Goal: Find contact information: Find contact information

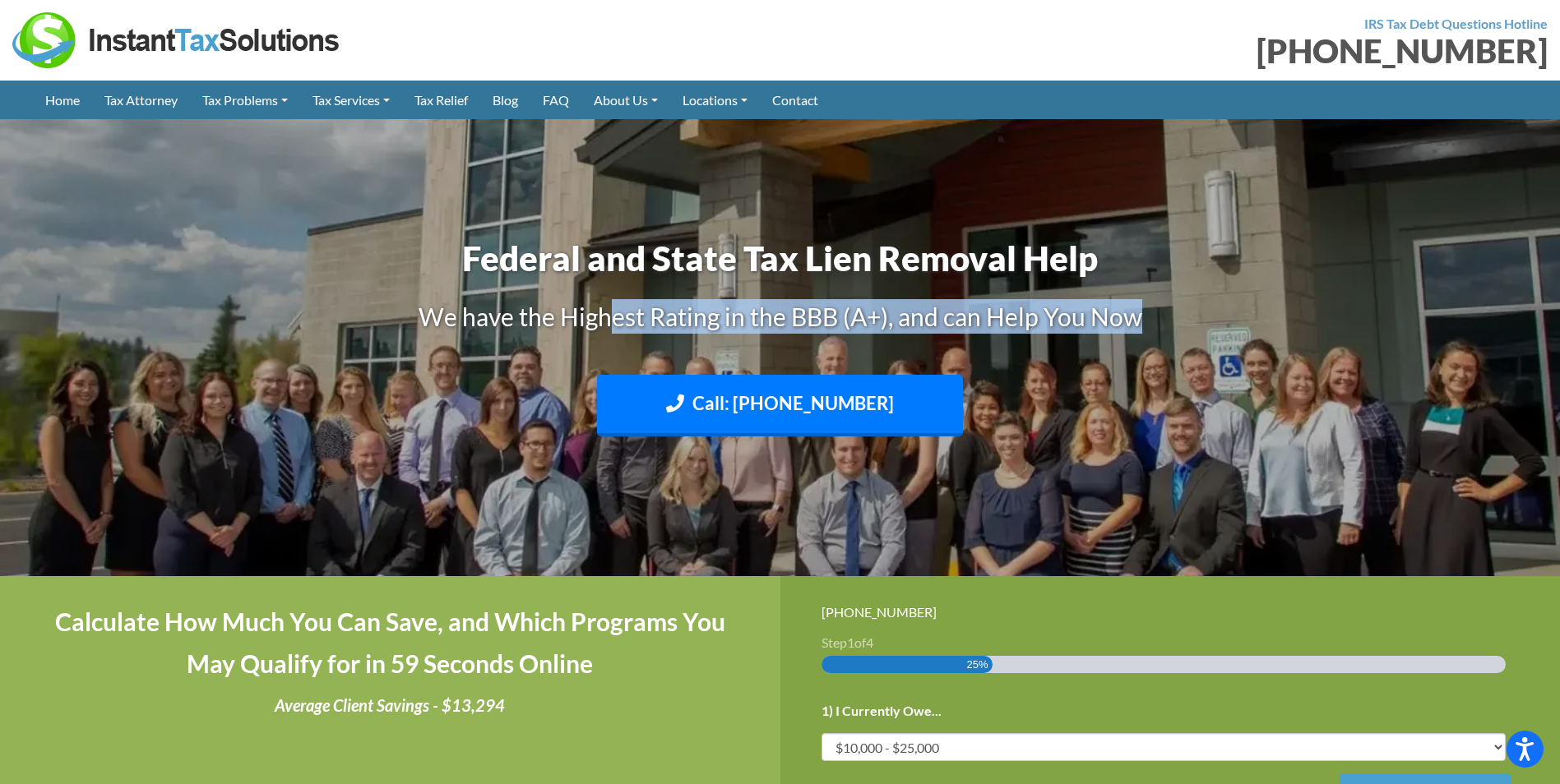
drag, startPoint x: 0, startPoint y: 0, endPoint x: 1215, endPoint y: 303, distance: 1252.2
click at [1215, 303] on h3 "We have the Highest Rating in the BBB (A+), and can Help You Now" at bounding box center [780, 316] width 913 height 34
drag, startPoint x: 1215, startPoint y: 303, endPoint x: 1019, endPoint y: 249, distance: 203.3
click at [1215, 303] on h3 "We have the Highest Rating in the BBB (A+), and can Help You Now" at bounding box center [780, 316] width 913 height 34
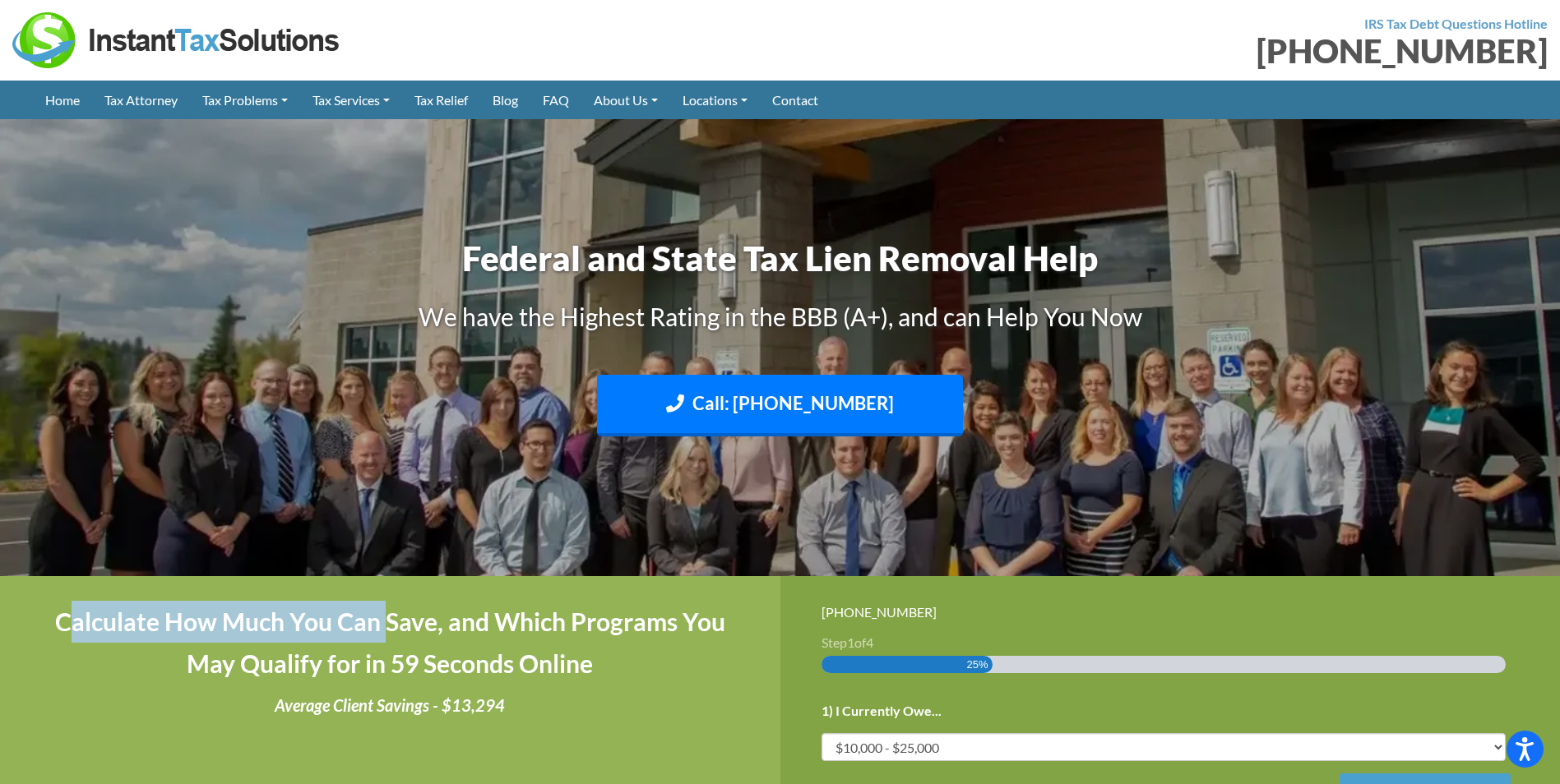
drag, startPoint x: 131, startPoint y: 617, endPoint x: 391, endPoint y: 628, distance: 260.2
click at [391, 628] on h4 "Calculate How Much You Can Save, and Which Programs You May Qualify for in 59 S…" at bounding box center [390, 643] width 698 height 84
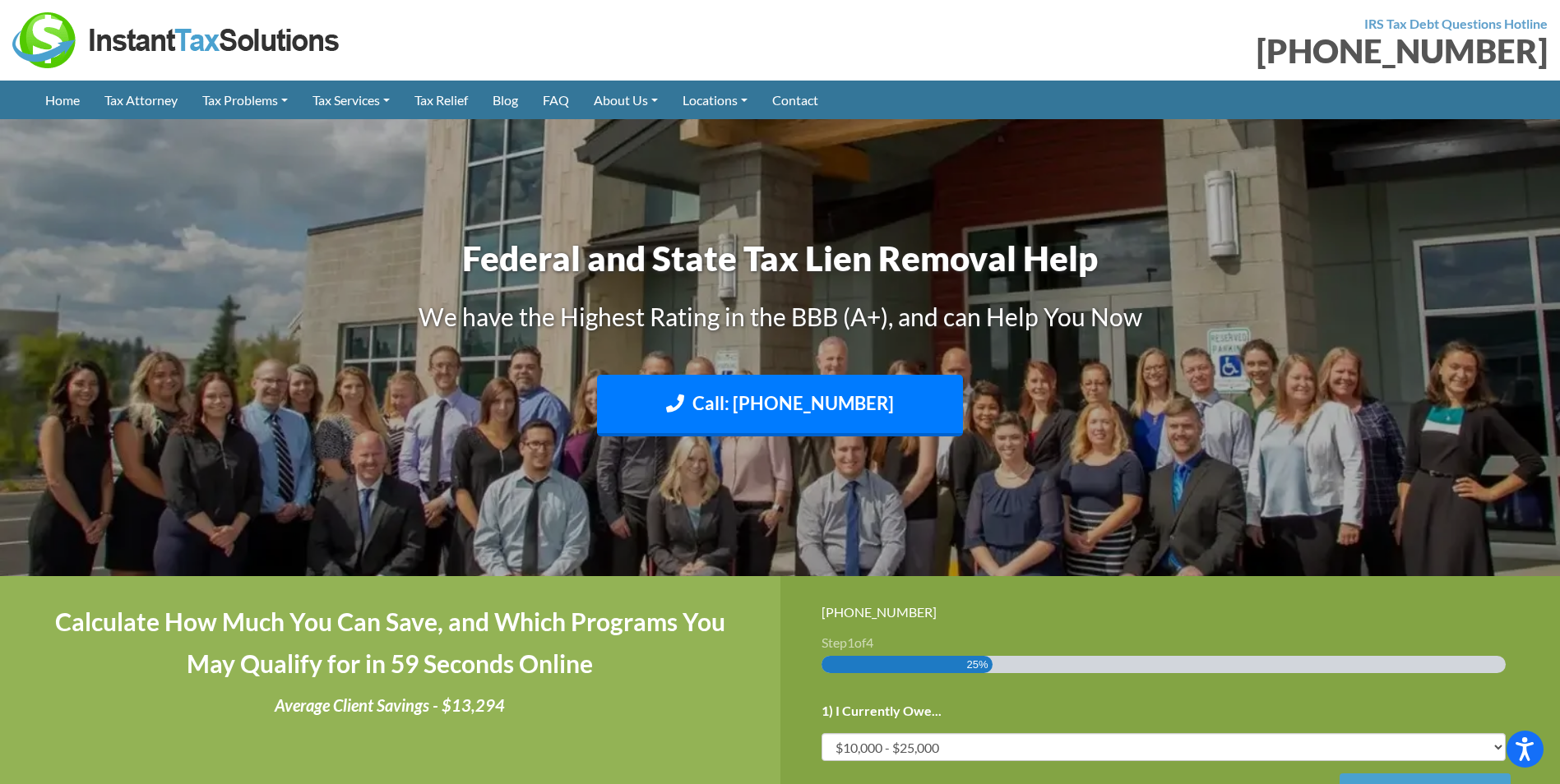
drag, startPoint x: 391, startPoint y: 628, endPoint x: 641, endPoint y: 662, distance: 252.3
click at [641, 662] on h4 "Calculate How Much You Can Save, and Which Programs You May Qualify for in 59 S…" at bounding box center [390, 643] width 698 height 84
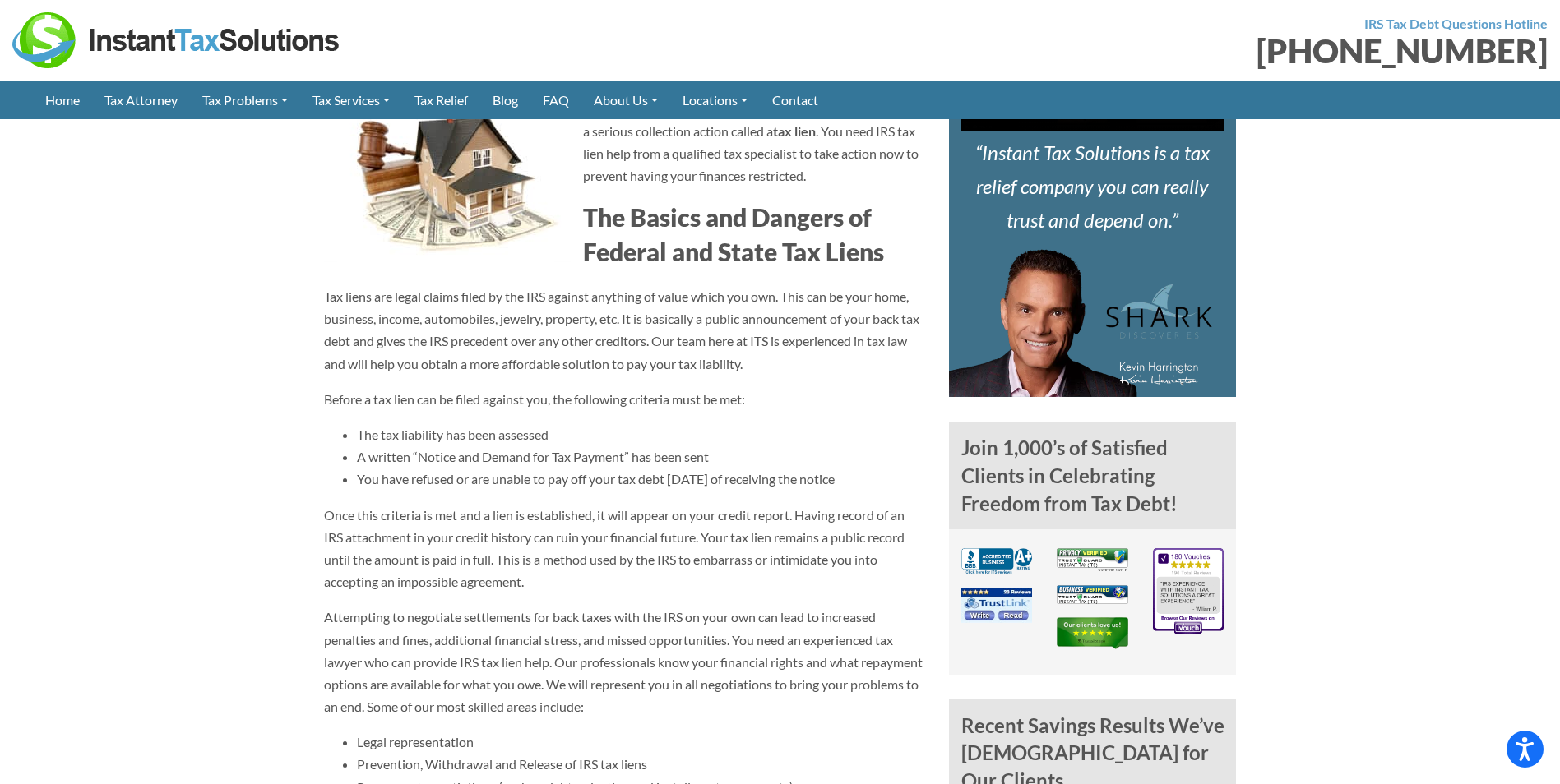
scroll to position [469, 0]
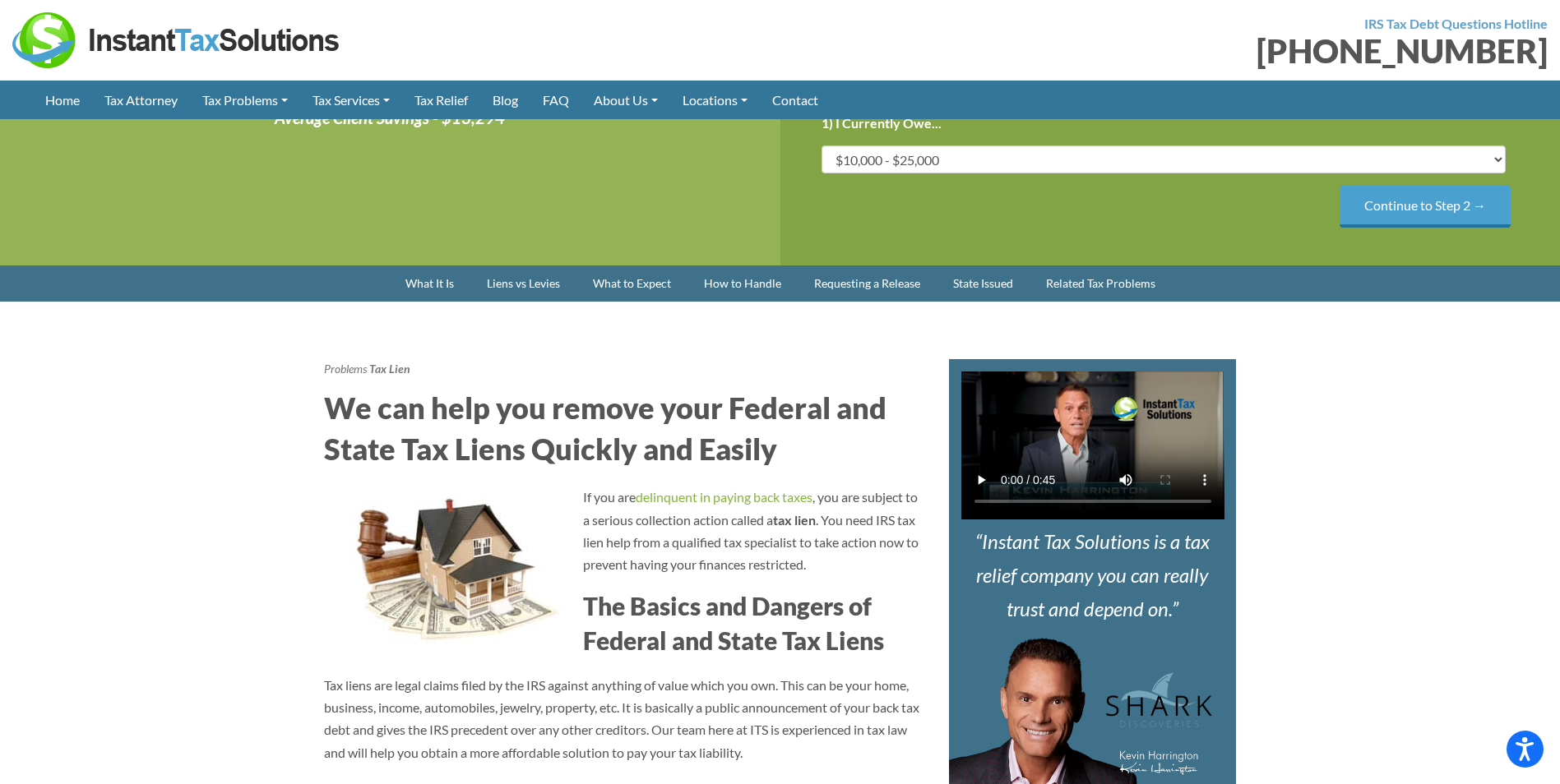
click at [0, 0] on link "Coeur d’Alene Office" at bounding box center [0, 0] width 0 height 0
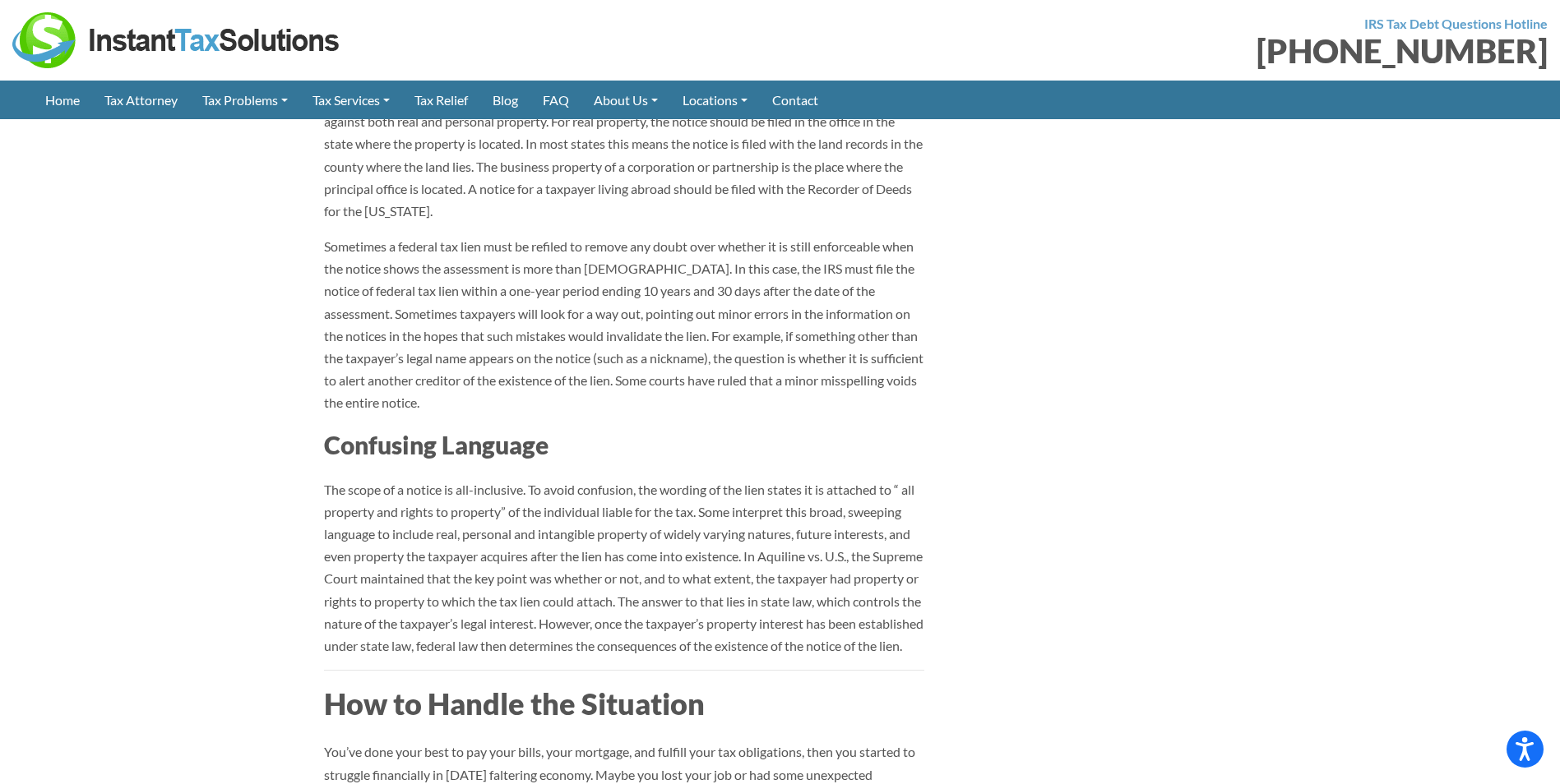
scroll to position [0, 0]
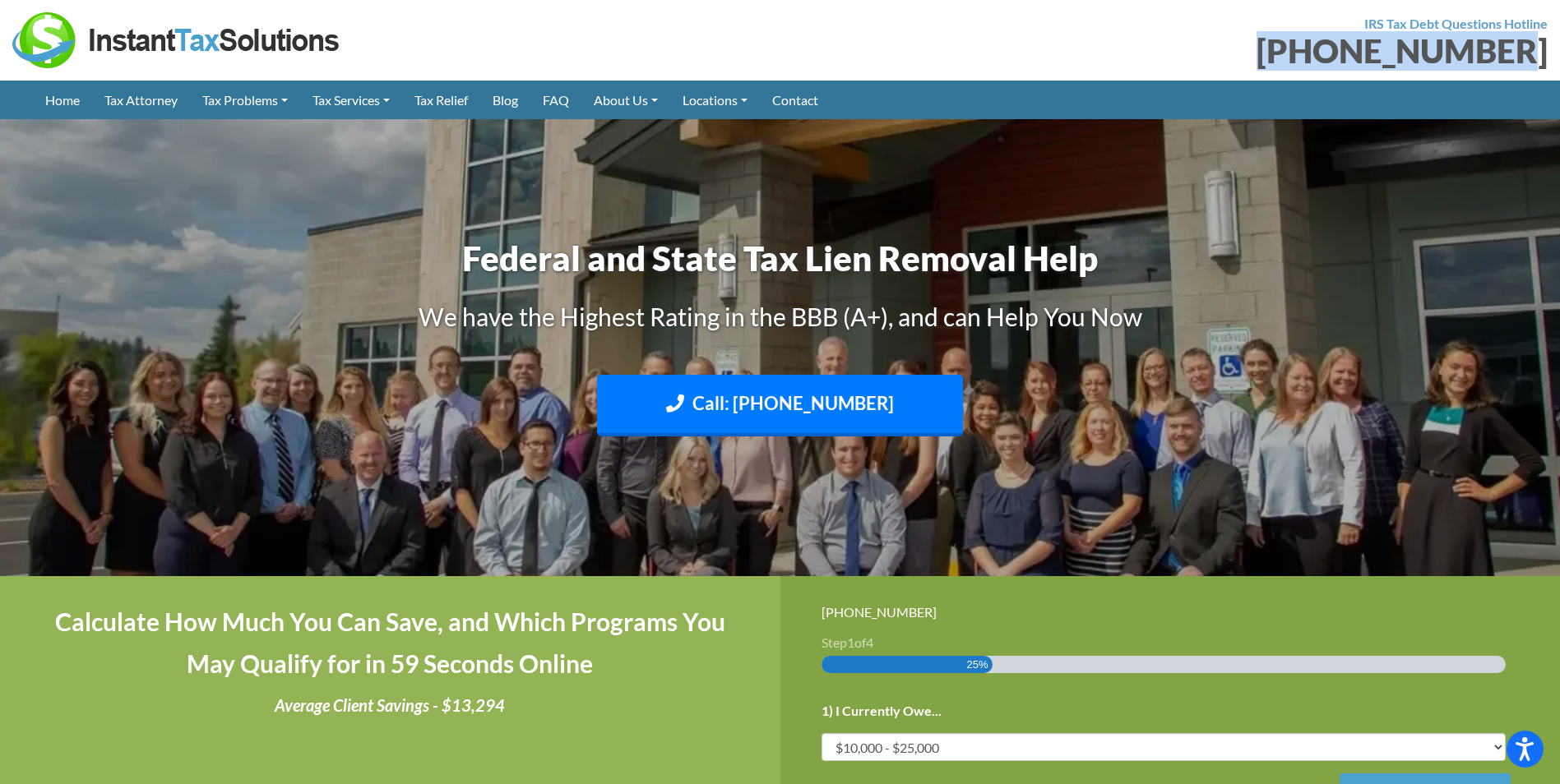
drag, startPoint x: 1300, startPoint y: 53, endPoint x: 1536, endPoint y: 53, distance: 236.0
click at [1536, 53] on div "[PHONE_NUMBER]" at bounding box center [1170, 50] width 756 height 32
click at [834, 76] on section "IRS Tax Debt Questions Hotline [PHONE_NUMBER]" at bounding box center [780, 40] width 1560 height 81
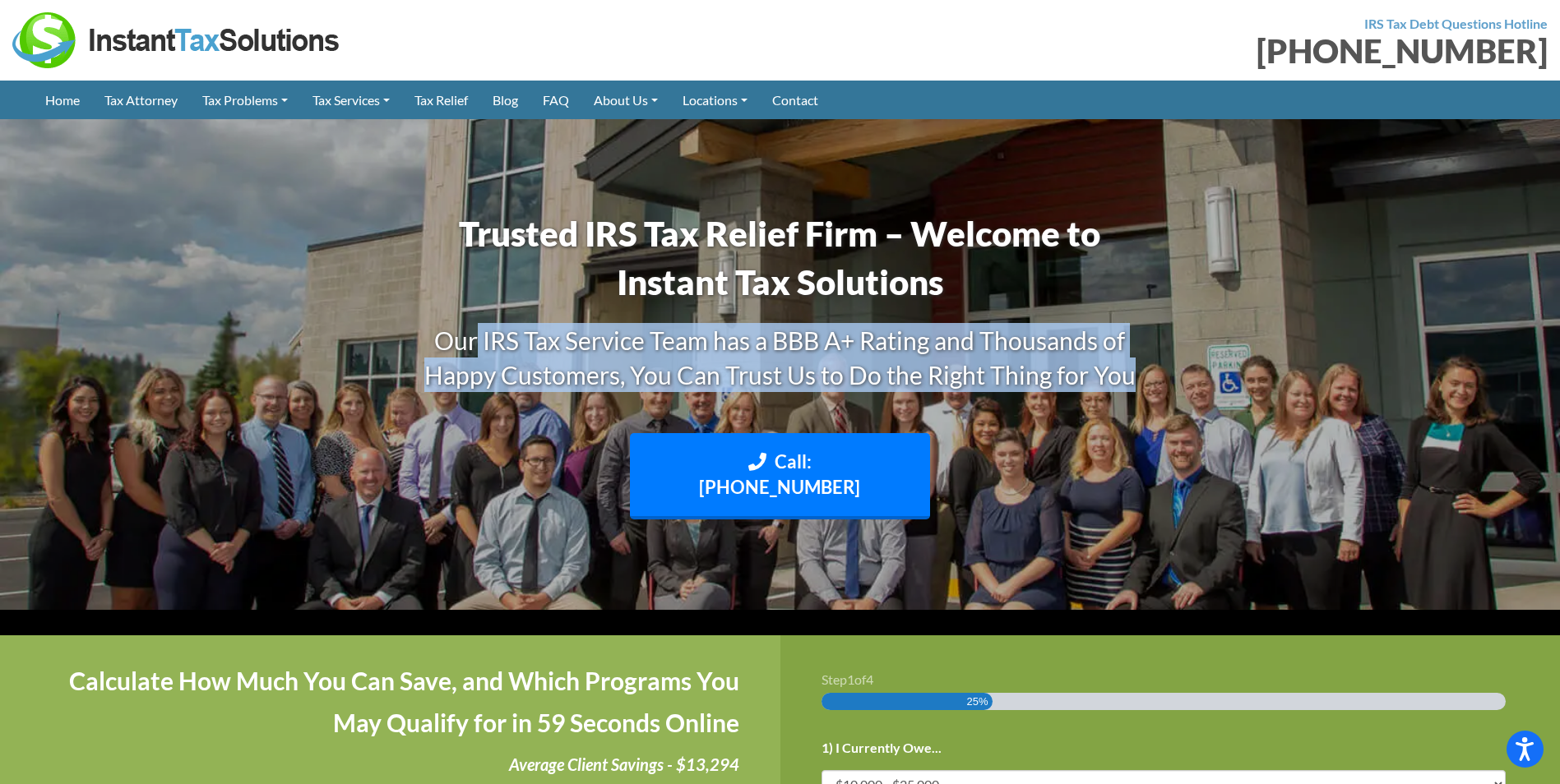
drag, startPoint x: 479, startPoint y: 319, endPoint x: 1128, endPoint y: 378, distance: 651.7
click at [1128, 378] on div "Trusted IRS Tax Relief Firm – Welcome to Instant Tax Solutions Our IRS Tax Serv…" at bounding box center [780, 376] width 781 height 351
click at [1128, 378] on h3 "Our IRS Tax Service Team has a BBB A+ Rating and Thousands of Happy Customers, …" at bounding box center [780, 358] width 757 height 69
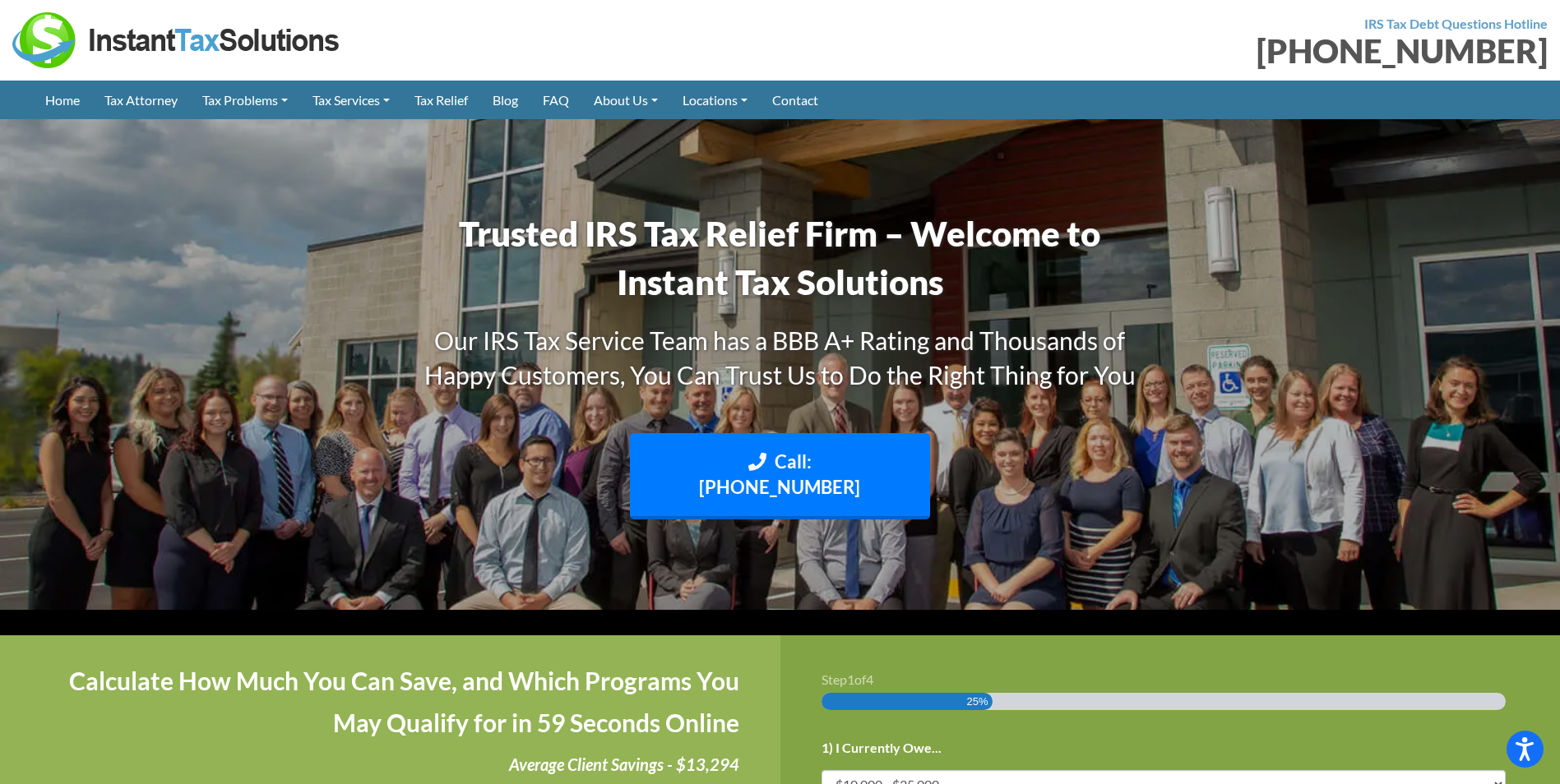
drag, startPoint x: 395, startPoint y: 28, endPoint x: 123, endPoint y: 54, distance: 273.2
click at [123, 54] on div at bounding box center [390, 40] width 756 height 56
click at [487, 60] on div at bounding box center [390, 40] width 756 height 56
drag, startPoint x: 475, startPoint y: 46, endPoint x: 40, endPoint y: 53, distance: 435.1
click at [40, 53] on div at bounding box center [390, 40] width 756 height 56
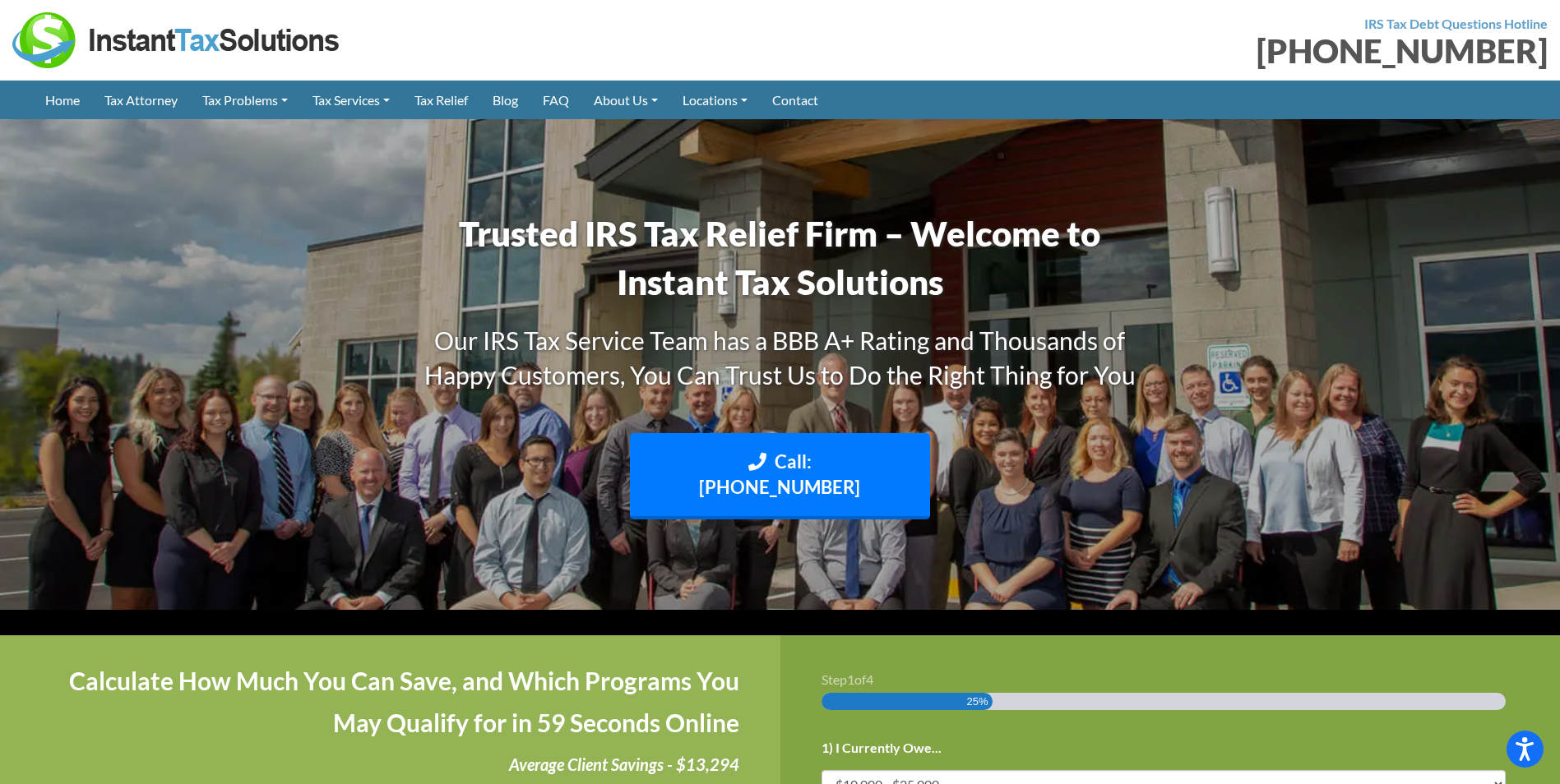
drag, startPoint x: 40, startPoint y: 53, endPoint x: 406, endPoint y: 55, distance: 366.0
click at [406, 55] on div at bounding box center [390, 40] width 756 height 56
click at [390, 39] on div at bounding box center [390, 40] width 756 height 56
drag, startPoint x: 378, startPoint y: 37, endPoint x: 73, endPoint y: 70, distance: 306.8
click at [73, 70] on section "IRS Tax Debt Questions Hotline [PHONE_NUMBER]" at bounding box center [780, 40] width 1560 height 81
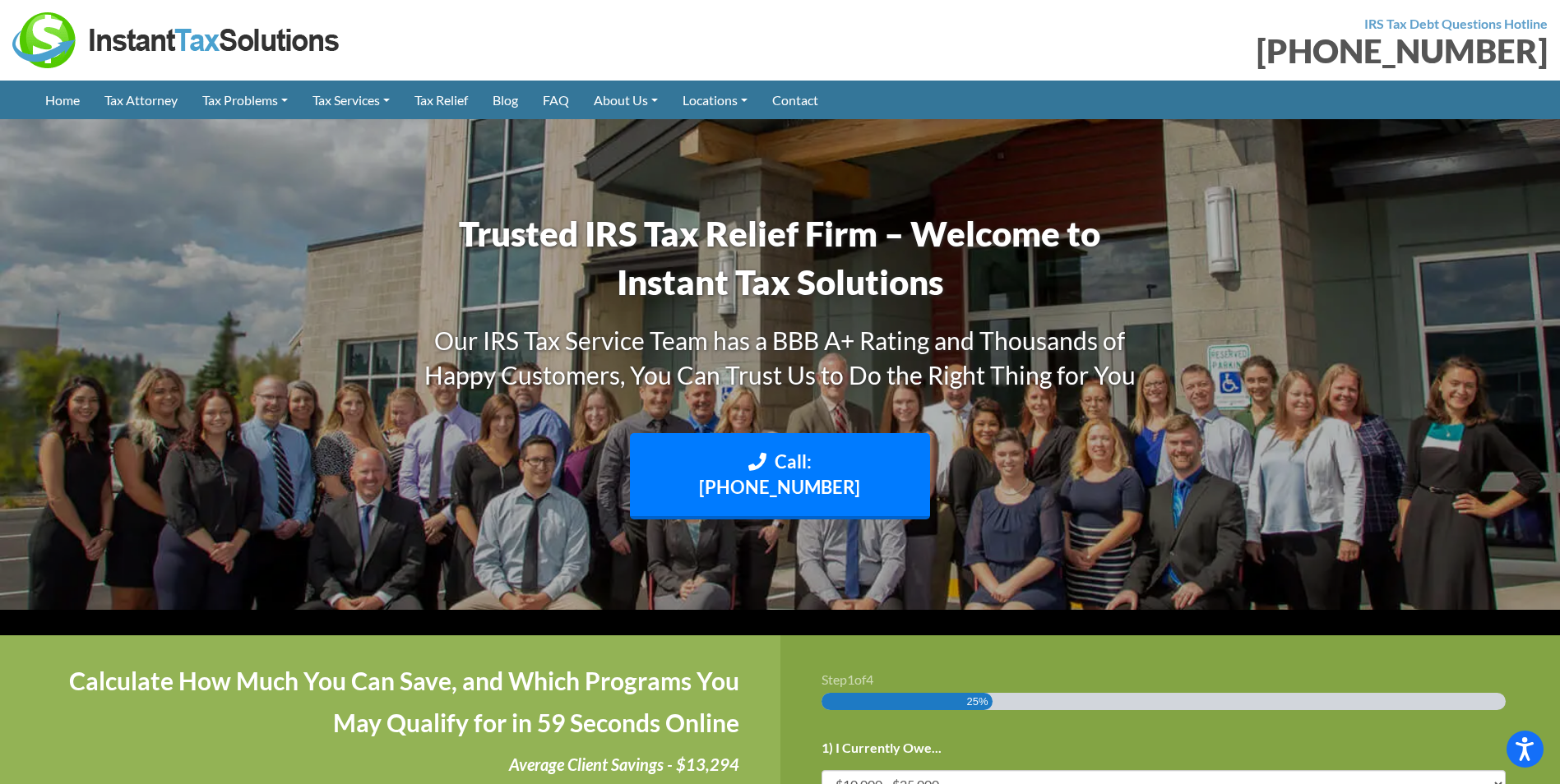
click at [481, 54] on div at bounding box center [390, 40] width 756 height 56
drag, startPoint x: 464, startPoint y: 41, endPoint x: 74, endPoint y: 51, distance: 390.1
click at [74, 51] on div at bounding box center [390, 40] width 756 height 56
click at [445, 44] on div at bounding box center [390, 40] width 756 height 56
click at [1052, 32] on div "IRS Tax Debt Questions Hotline [PHONE_NUMBER]" at bounding box center [1171, 40] width 780 height 56
